Goal: Information Seeking & Learning: Learn about a topic

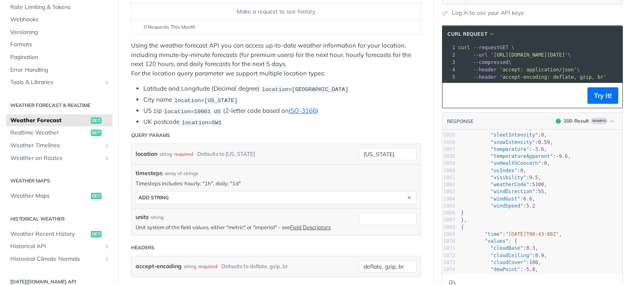
scroll to position [7393, 0]
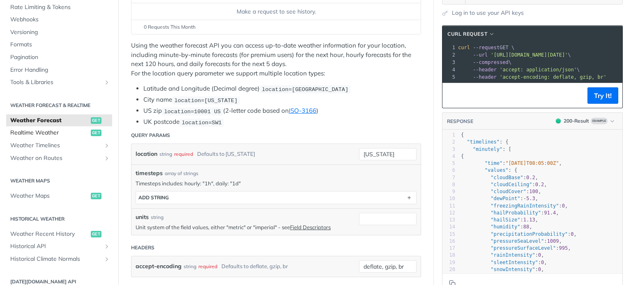
click at [45, 134] on span "Realtime Weather" at bounding box center [49, 133] width 78 height 8
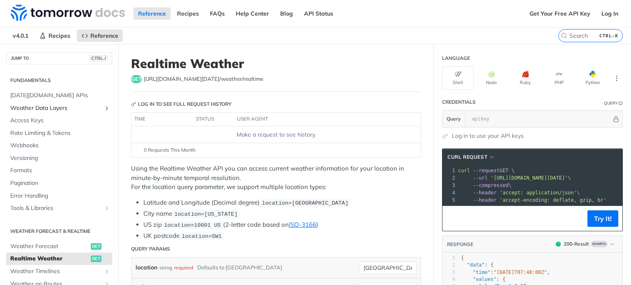
click at [59, 108] on span "Weather Data Layers" at bounding box center [55, 108] width 91 height 8
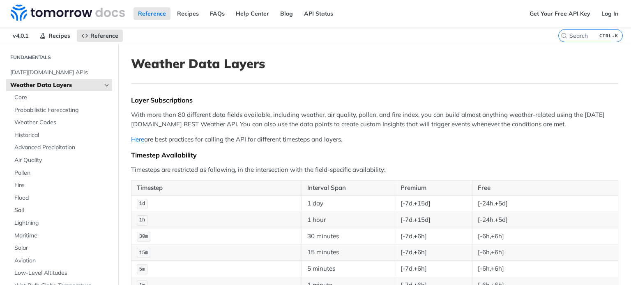
scroll to position [41, 0]
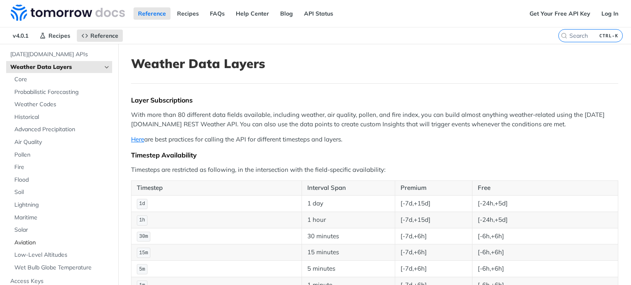
click at [31, 241] on span "Aviation" at bounding box center [62, 243] width 96 height 8
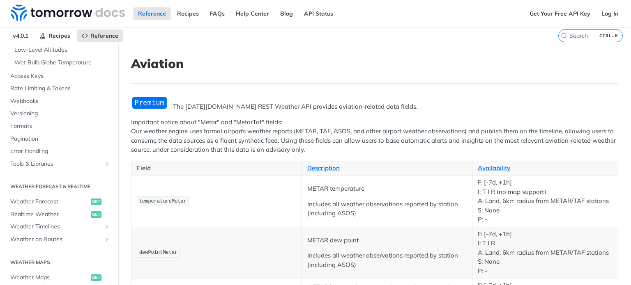
click at [169, 200] on span "temperatureMetar" at bounding box center [162, 202] width 47 height 6
copy span "temperatureMetar"
click at [572, 36] on input "search" at bounding box center [580, 35] width 84 height 7
paste input "temperatureMetar"
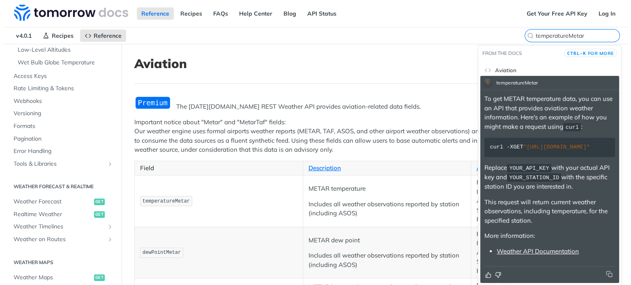
scroll to position [14, 0]
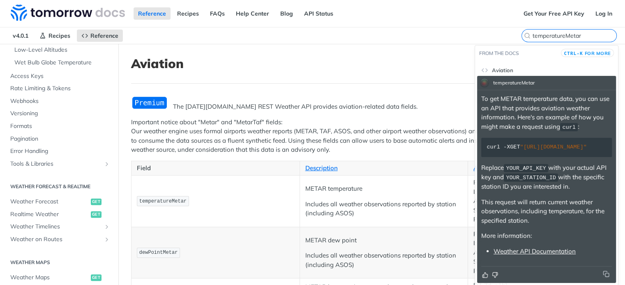
type input "temperatureMetar"
click at [547, 252] on link "Weather API Documentation" at bounding box center [534, 252] width 82 height 8
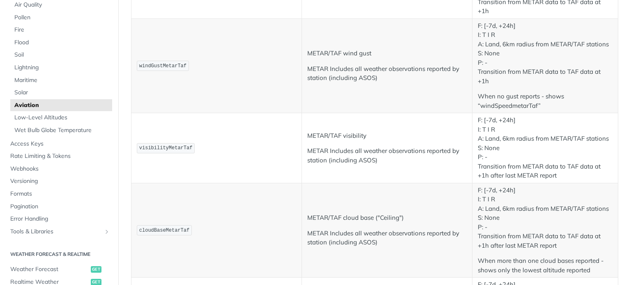
scroll to position [616, 0]
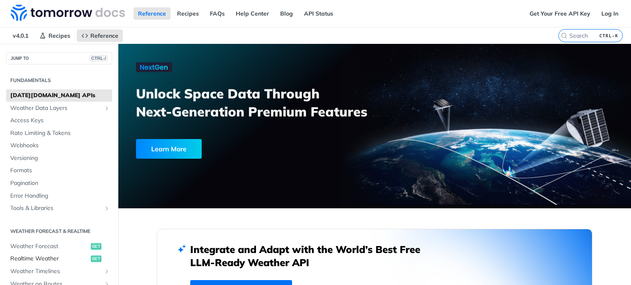
click at [42, 259] on span "Realtime Weather" at bounding box center [49, 259] width 78 height 8
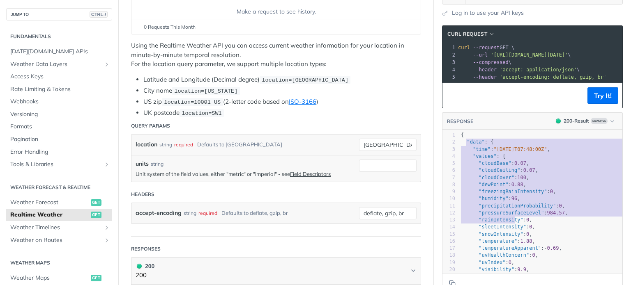
drag, startPoint x: 461, startPoint y: 147, endPoint x: 509, endPoint y: 224, distance: 90.9
click at [509, 224] on div "1 { 2 "data" : { 3 "time" : "2023-01-26T07:48:00Z" , 4 "values" : { 5 "cloudBas…" at bounding box center [555, 249] width 193 height 234
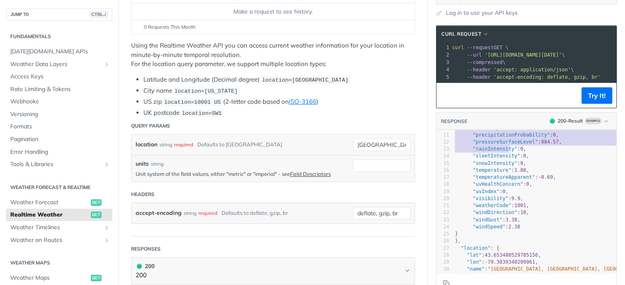
scroll to position [82, 0]
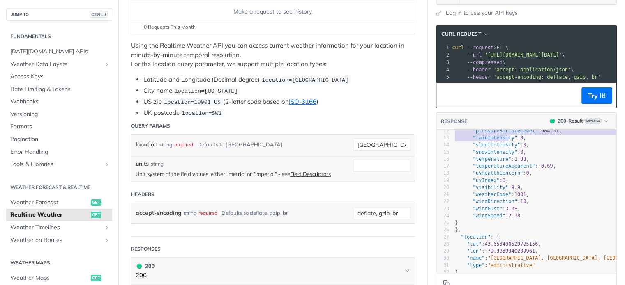
type textarea ""data": { "time": "2023-01-26T07:48:00Z", "values": { "cloudBase": 0.07, "cloud…"
click at [473, 227] on pre "}" at bounding box center [549, 223] width 193 height 7
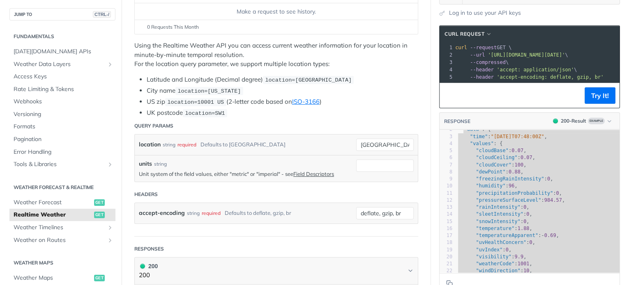
scroll to position [0, 0]
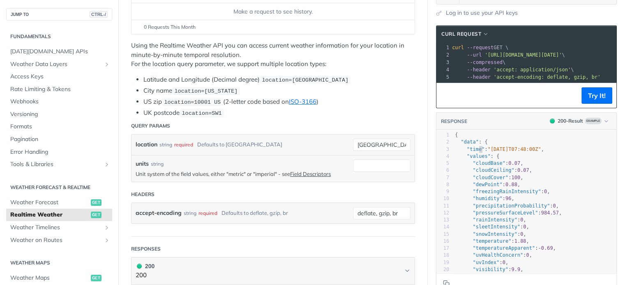
click at [472, 152] on span ""time"" at bounding box center [476, 150] width 18 height 6
click at [467, 152] on span ""time"" at bounding box center [476, 150] width 18 height 6
type textarea "time"
click at [467, 152] on span ""time"" at bounding box center [476, 150] width 18 height 6
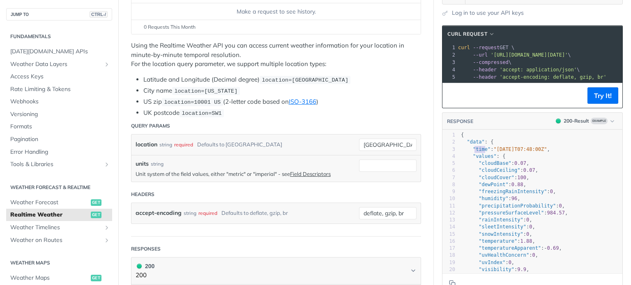
click at [478, 159] on span ""values"" at bounding box center [485, 157] width 24 height 6
type textarea "values"
click at [478, 159] on span ""values"" at bounding box center [485, 157] width 24 height 6
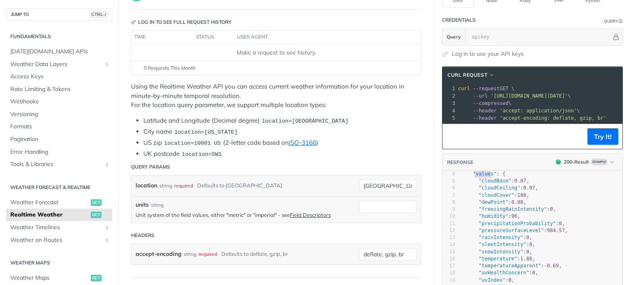
scroll to position [0, 0]
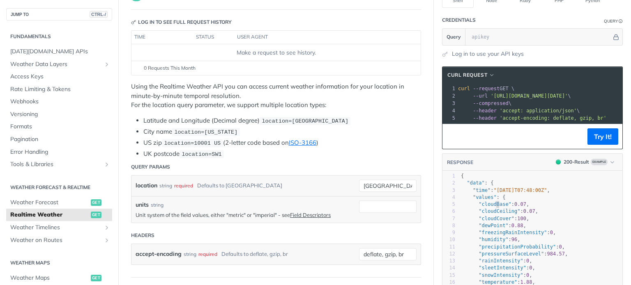
click at [491, 207] on span ""cloudBase"" at bounding box center [494, 205] width 32 height 6
type textarea "cloudBase"
click at [491, 207] on span ""cloudBase"" at bounding box center [494, 205] width 32 height 6
click at [487, 214] on span ""cloudCeiling"" at bounding box center [498, 212] width 41 height 6
type textarea "cloudCeiling"
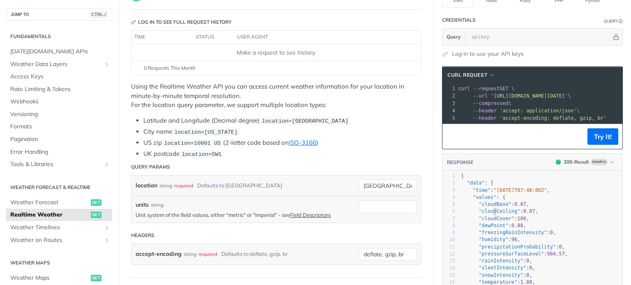
click at [487, 214] on span ""cloudCeiling"" at bounding box center [498, 212] width 41 height 6
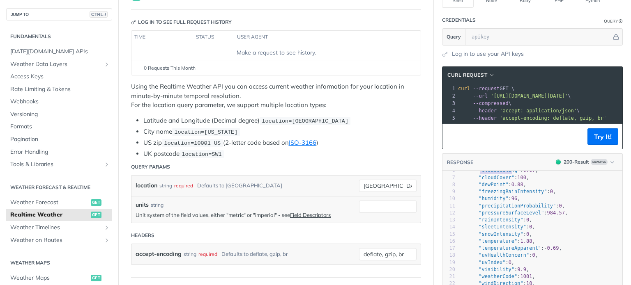
scroll to position [41, 0]
click at [487, 202] on span ""humidity"" at bounding box center [493, 199] width 30 height 6
type textarea "humidity"
click at [487, 202] on span ""humidity"" at bounding box center [493, 199] width 30 height 6
click at [489, 237] on span ""snowIntensity"" at bounding box center [500, 235] width 44 height 6
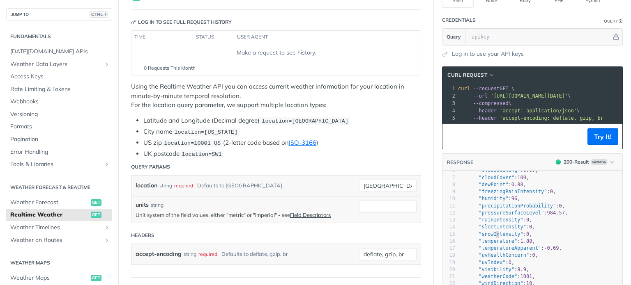
type textarea "snowIntensity"
click at [489, 237] on span ""snowIntensity"" at bounding box center [500, 235] width 44 height 6
click at [496, 223] on span ""rainIntensity"" at bounding box center [500, 220] width 44 height 6
type textarea "rainIntensity"
click at [496, 223] on span ""rainIntensity"" at bounding box center [500, 220] width 44 height 6
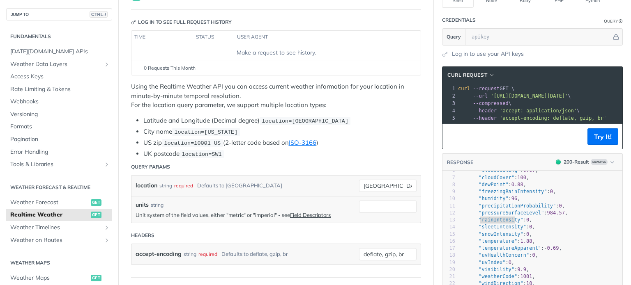
click at [485, 230] on span ""sleetIntensity"" at bounding box center [502, 227] width 48 height 6
type textarea "sleetIntensity"
click at [485, 230] on span ""sleetIntensity"" at bounding box center [502, 227] width 48 height 6
click at [485, 244] on span ""temperature"" at bounding box center [497, 242] width 39 height 6
type textarea "temperature"
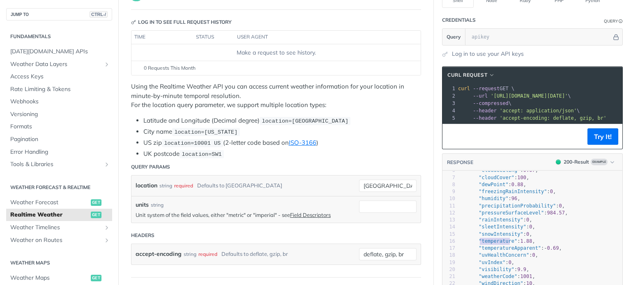
click at [485, 244] on span ""temperature"" at bounding box center [497, 242] width 39 height 6
click at [496, 251] on span ""temperatureApparent"" at bounding box center [509, 249] width 62 height 6
type textarea "temperatureApparent"
click at [496, 251] on span ""temperatureApparent"" at bounding box center [509, 249] width 62 height 6
click at [497, 258] on span ""uvHealthConcern"" at bounding box center [503, 256] width 51 height 6
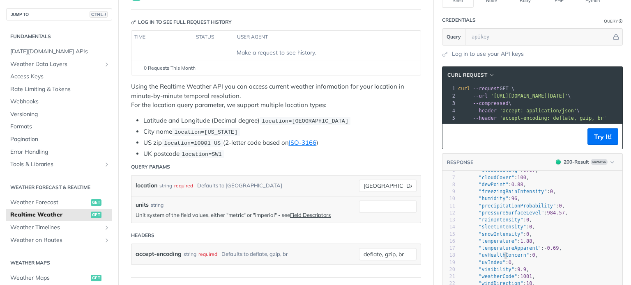
type textarea "uvHealthConcern"
click at [497, 258] on span ""uvHealthConcern"" at bounding box center [503, 256] width 51 height 6
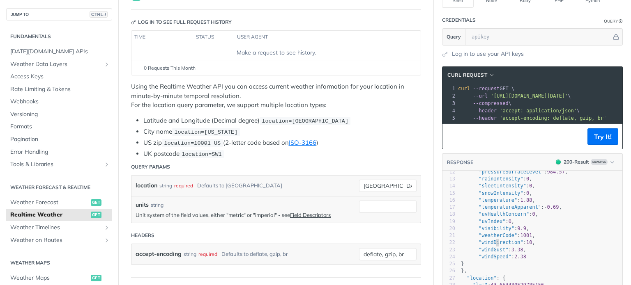
click at [491, 246] on span ""windDirection"" at bounding box center [500, 243] width 44 height 6
type textarea "windDirection"
click at [491, 246] on span ""windDirection"" at bounding box center [500, 243] width 44 height 6
click at [468, 244] on span ""windDirection" : 10 ," at bounding box center [498, 243] width 74 height 6
type textarea ""windDirection": 10,"
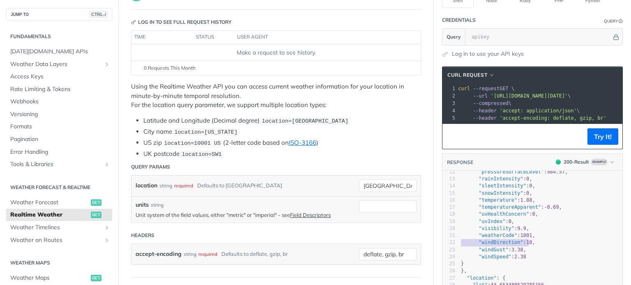
drag, startPoint x: 468, startPoint y: 246, endPoint x: 524, endPoint y: 248, distance: 56.3
click at [524, 246] on span ""windDirection" : 10 ," at bounding box center [498, 243] width 74 height 6
click at [485, 253] on span ""windGust"" at bounding box center [493, 250] width 30 height 6
type textarea "windGust"
click at [485, 253] on span ""windGust"" at bounding box center [493, 250] width 30 height 6
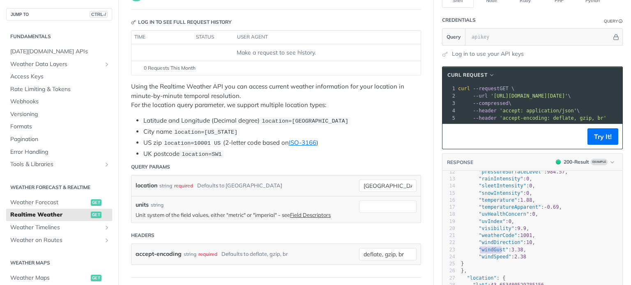
click at [486, 260] on span ""windSpeed"" at bounding box center [494, 257] width 32 height 6
type textarea "windSpeed"
click at [486, 260] on span ""windSpeed"" at bounding box center [494, 257] width 32 height 6
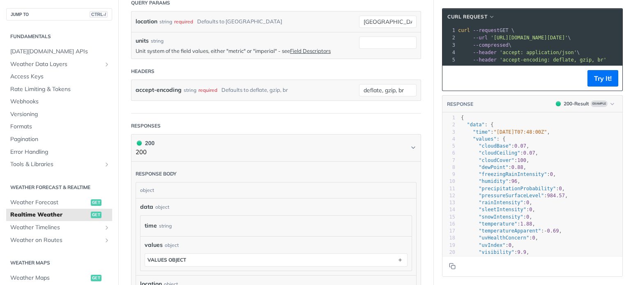
scroll to position [106, 0]
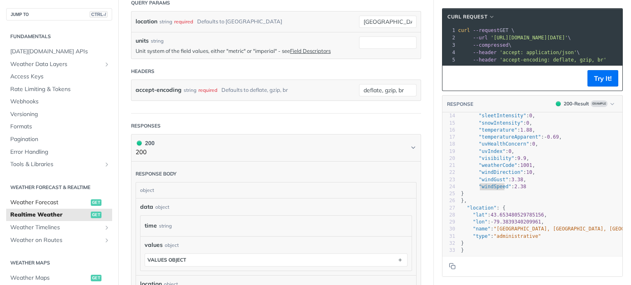
click at [56, 202] on span "Weather Forecast" at bounding box center [49, 203] width 78 height 8
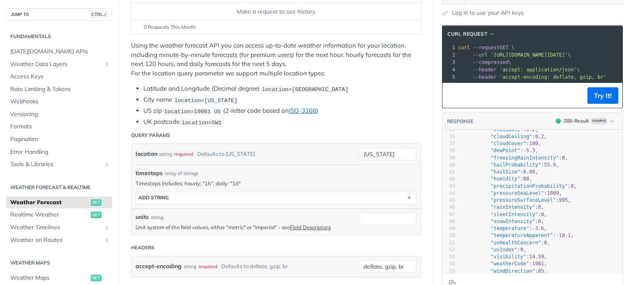
click at [509, 196] on span ""pressureSeaLevel"" at bounding box center [516, 194] width 53 height 6
type textarea "pressureSeaLevel"
click at [509, 196] on span ""pressureSeaLevel"" at bounding box center [516, 194] width 53 height 6
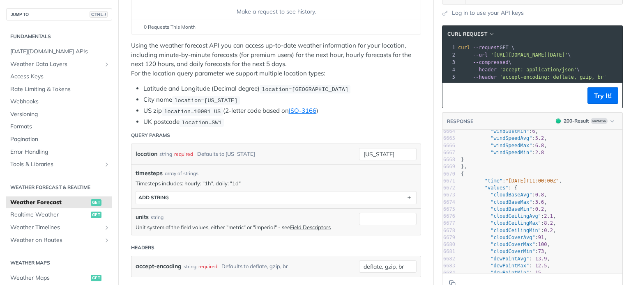
click at [503, 198] on span ""cloudBaseAvg"" at bounding box center [510, 195] width 41 height 6
type textarea "cloudBaseAvg"
click at [503, 198] on span ""cloudBaseAvg"" at bounding box center [510, 195] width 41 height 6
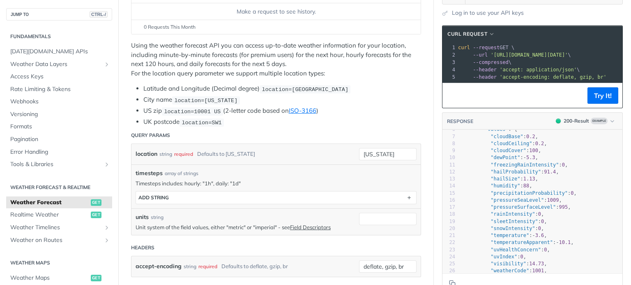
click at [495, 189] on span ""humidity"" at bounding box center [505, 186] width 30 height 6
type textarea "humidity"
click at [495, 189] on span ""humidity"" at bounding box center [505, 186] width 30 height 6
click at [526, 195] on span ""precipitationProbability"" at bounding box center [528, 194] width 77 height 6
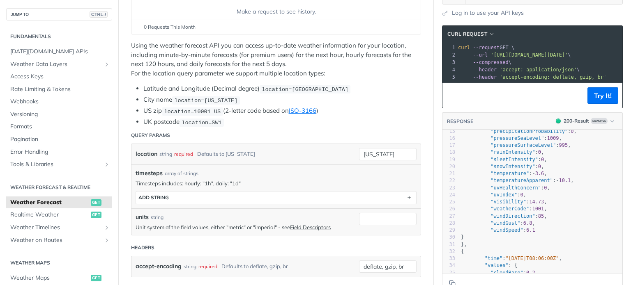
scroll to position [90, 0]
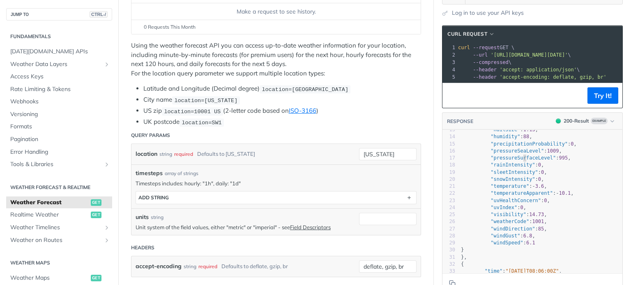
click at [516, 161] on span ""pressureSurfaceLevel"" at bounding box center [522, 158] width 65 height 6
type textarea "pressureSurfaceLevel"
click at [516, 161] on span ""pressureSurfaceLevel"" at bounding box center [522, 158] width 65 height 6
click at [520, 154] on span ""pressureSeaLevel"" at bounding box center [516, 151] width 53 height 6
type textarea "pressureSeaLevel"
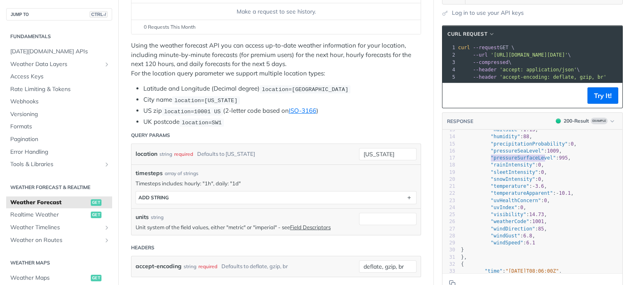
click at [520, 154] on span ""pressureSeaLevel"" at bounding box center [516, 151] width 53 height 6
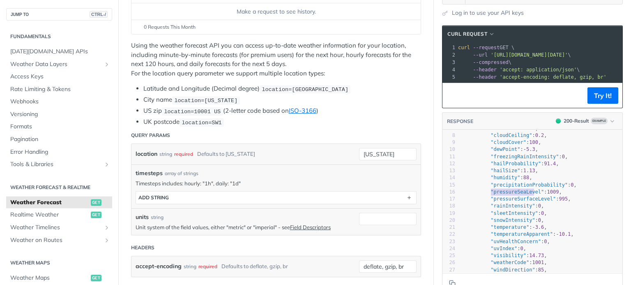
click at [514, 160] on span ""freezingRainIntensity"" at bounding box center [524, 157] width 68 height 6
type textarea "freezingRainIntensity"
click at [514, 160] on span ""freezingRainIntensity"" at bounding box center [524, 157] width 68 height 6
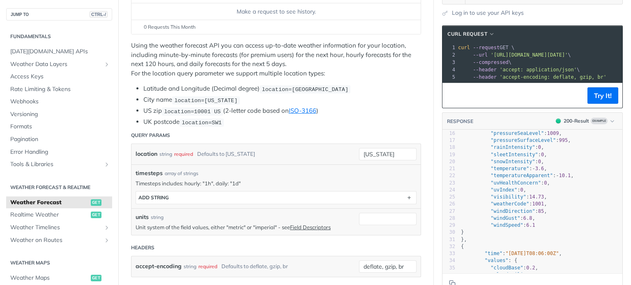
scroll to position [173, 0]
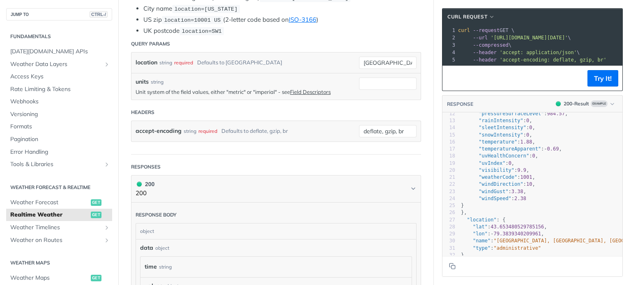
scroll to position [106, 0]
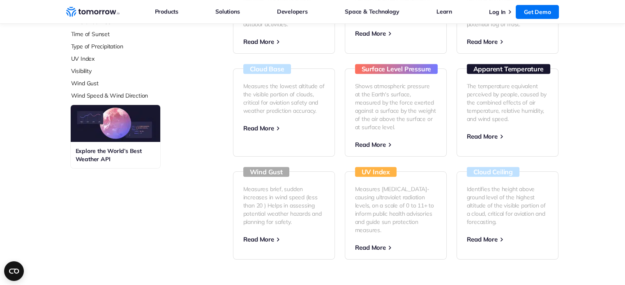
scroll to position [452, 0]
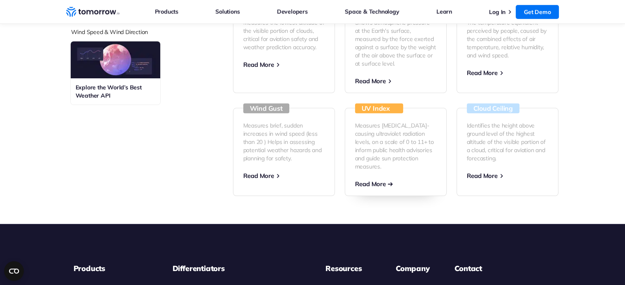
click at [373, 180] on span "Read More" at bounding box center [370, 184] width 31 height 8
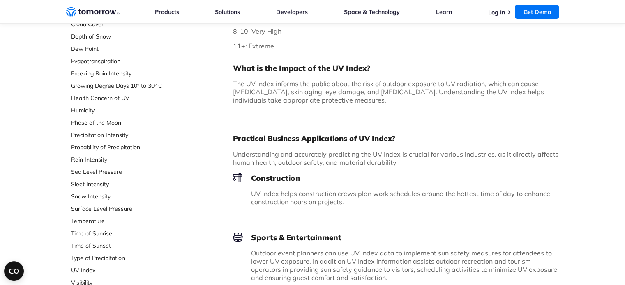
scroll to position [164, 0]
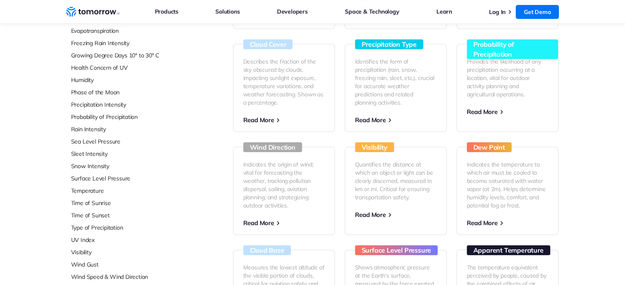
scroll to position [205, 0]
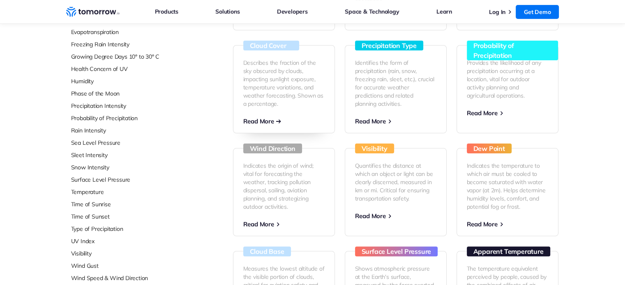
drag, startPoint x: 0, startPoint y: 0, endPoint x: 271, endPoint y: 121, distance: 296.4
click at [271, 121] on span "Read More" at bounding box center [258, 121] width 31 height 8
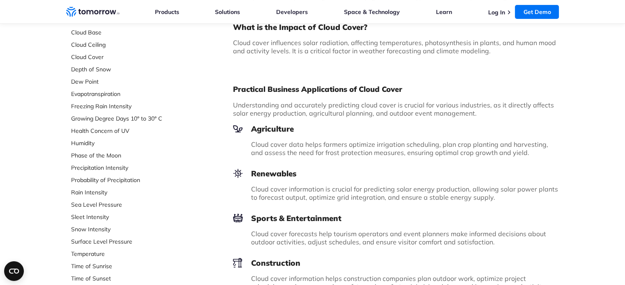
scroll to position [82, 0]
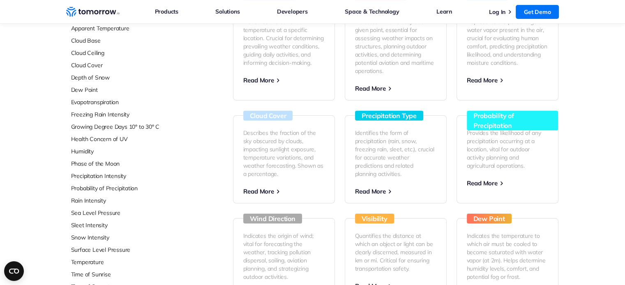
scroll to position [137, 0]
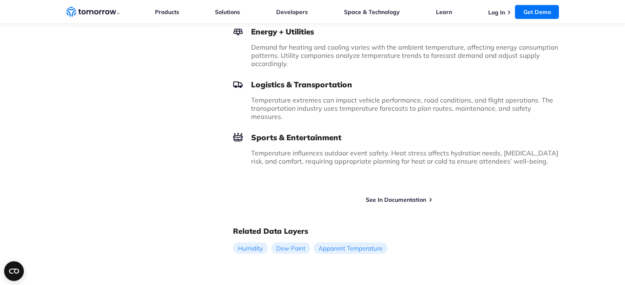
scroll to position [616, 0]
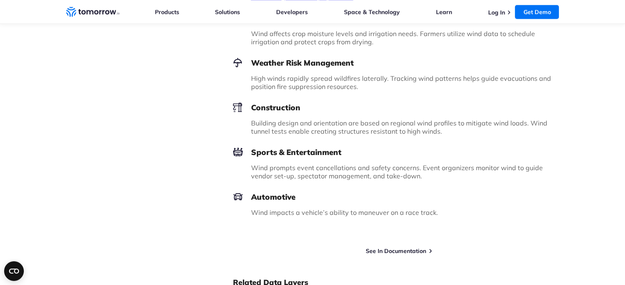
scroll to position [1027, 0]
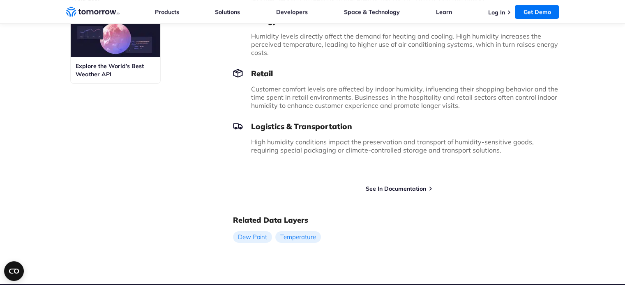
scroll to position [493, 0]
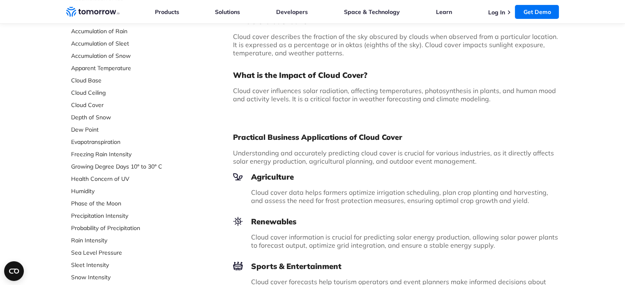
scroll to position [205, 0]
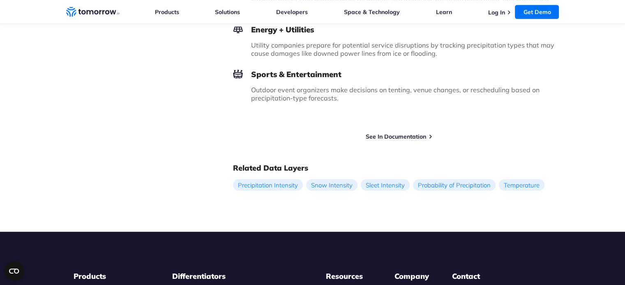
scroll to position [780, 0]
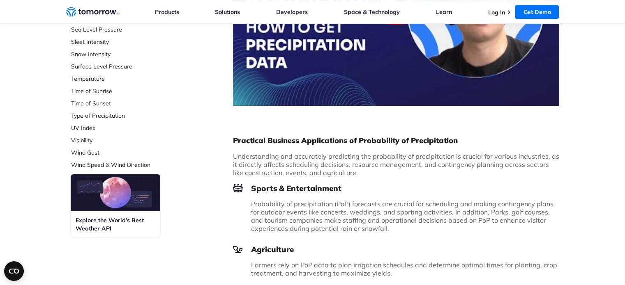
scroll to position [452, 0]
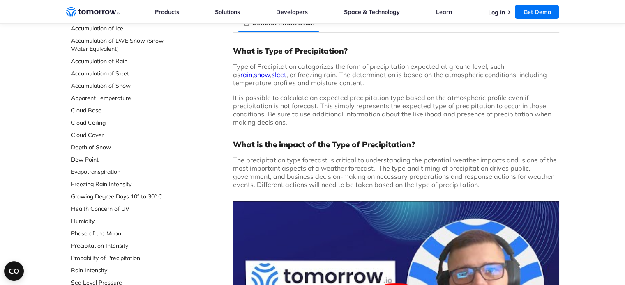
scroll to position [246, 0]
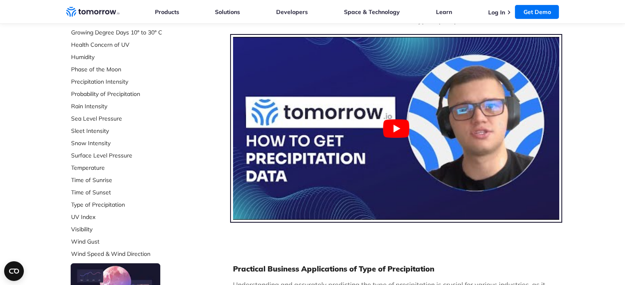
click at [389, 138] on button "Play Youtube video" at bounding box center [396, 128] width 326 height 183
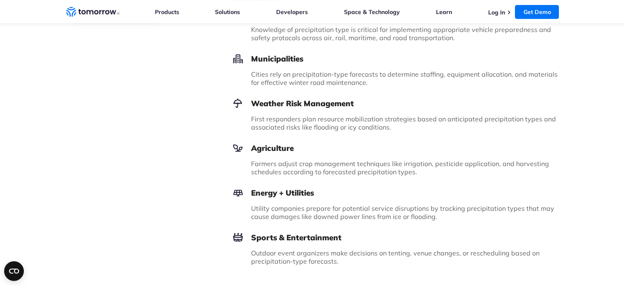
scroll to position [616, 0]
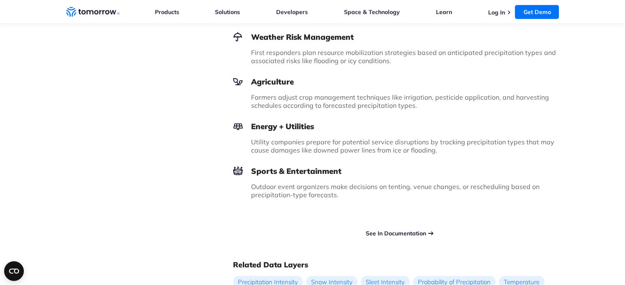
click at [394, 233] on link "See In Documentation" at bounding box center [396, 233] width 60 height 7
click at [403, 234] on link "See In Documentation" at bounding box center [396, 233] width 60 height 7
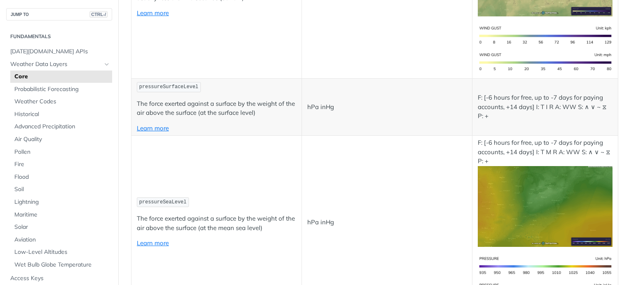
scroll to position [1396, 0]
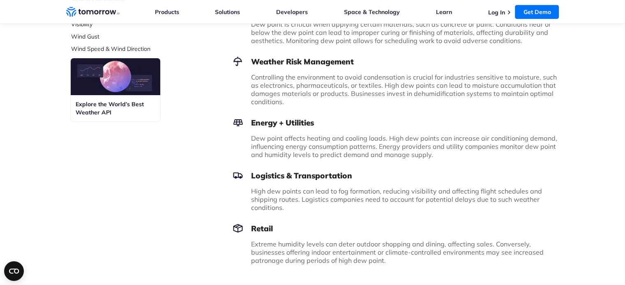
scroll to position [657, 0]
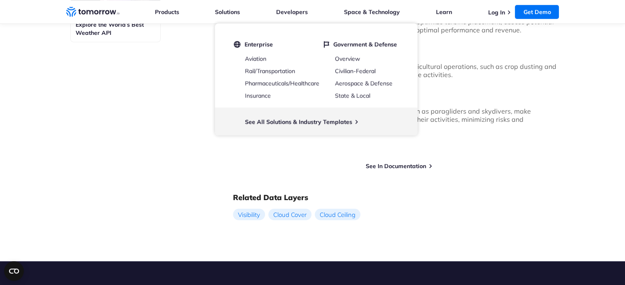
scroll to position [616, 0]
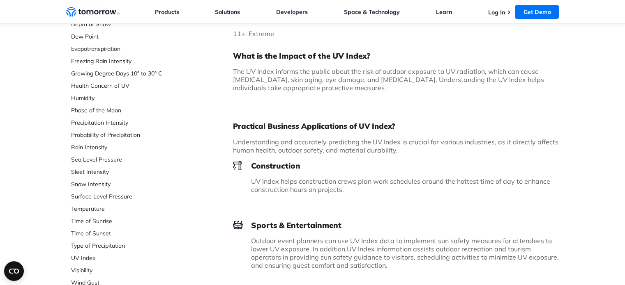
scroll to position [411, 0]
